Goal: Transaction & Acquisition: Purchase product/service

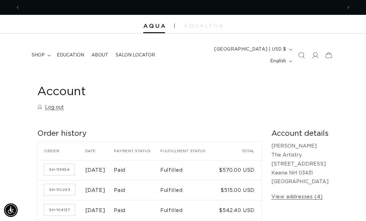
scroll to position [0, 322]
click at [71, 165] on link "SH-119854" at bounding box center [59, 169] width 30 height 11
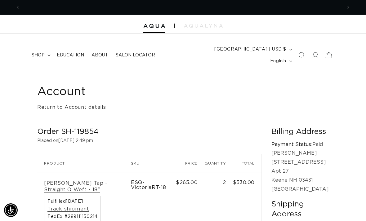
click at [44, 52] on span "shop" at bounding box center [38, 55] width 13 height 6
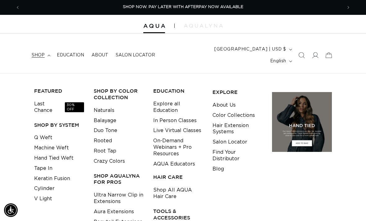
click at [55, 99] on link "Last Chance 30% OFF" at bounding box center [59, 107] width 50 height 17
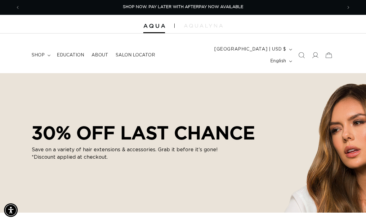
click at [43, 53] on summary "shop" at bounding box center [40, 55] width 25 height 13
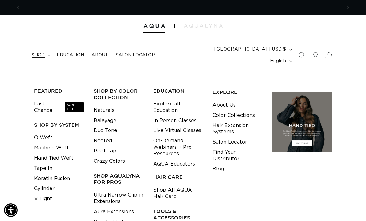
scroll to position [0, 643]
click at [43, 143] on link "Machine Weft" at bounding box center [51, 148] width 35 height 10
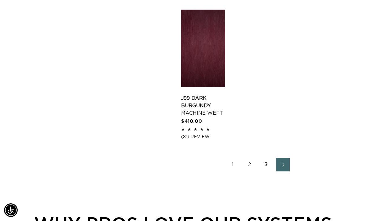
scroll to position [941, 0]
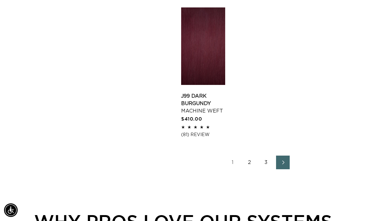
click at [264, 156] on link "3" at bounding box center [266, 163] width 14 height 14
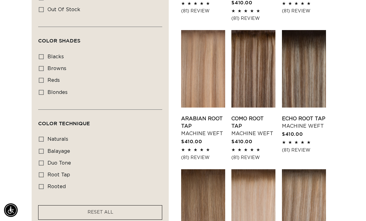
scroll to position [311, 0]
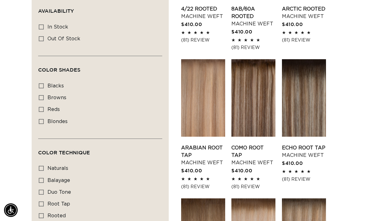
click at [315, 144] on link "Echo Root Tap Machine Weft" at bounding box center [304, 151] width 44 height 15
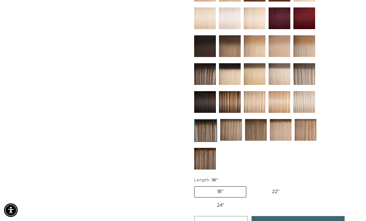
click at [277, 186] on label "22" Variant sold out or unavailable" at bounding box center [275, 191] width 53 height 11
click at [249, 185] on input "22" Variant sold out or unavailable" at bounding box center [249, 185] width 0 height 0
radio input "true"
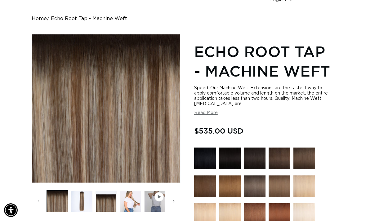
click at [133, 197] on button "Load image 4 in gallery view" at bounding box center [130, 201] width 21 height 21
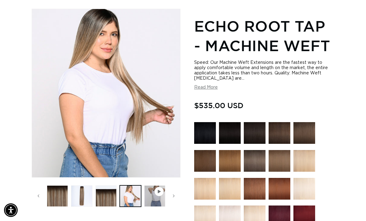
scroll to position [0, 322]
click at [158, 205] on button "Play video 1 in gallery view" at bounding box center [154, 195] width 21 height 21
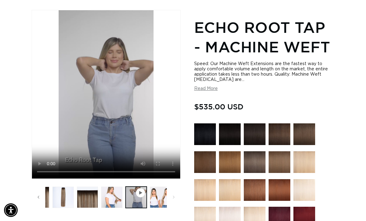
scroll to position [0, 24]
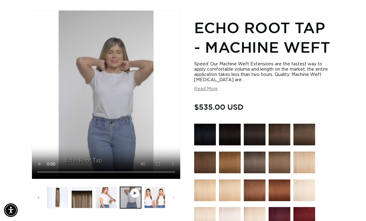
click at [155, 208] on button "Load image 5 in gallery view" at bounding box center [154, 197] width 21 height 21
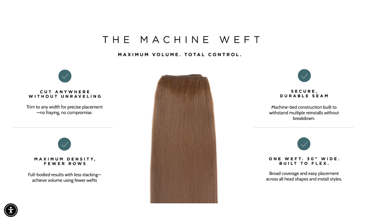
scroll to position [0, 0]
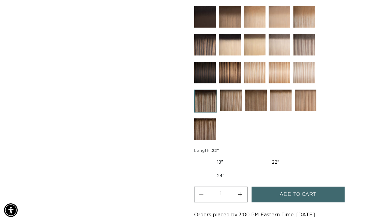
click at [294, 192] on span "Add to cart" at bounding box center [297, 194] width 37 height 16
